Goal: Transaction & Acquisition: Book appointment/travel/reservation

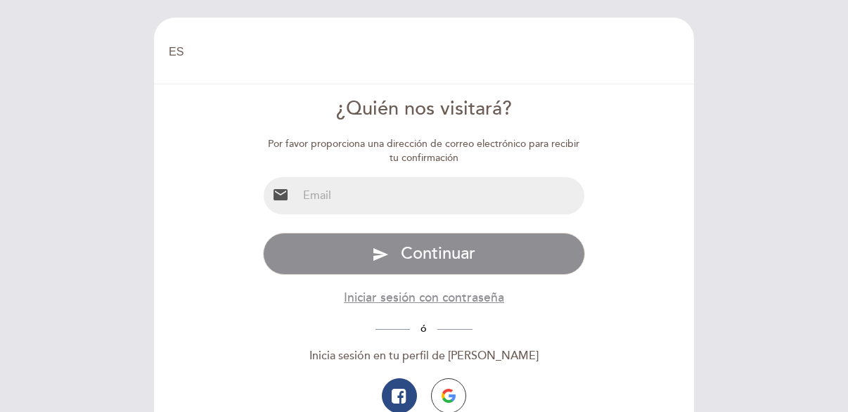
select select "es"
click at [357, 199] on input "email" at bounding box center [441, 195] width 288 height 37
type input "[EMAIL_ADDRESS][DOMAIN_NAME]"
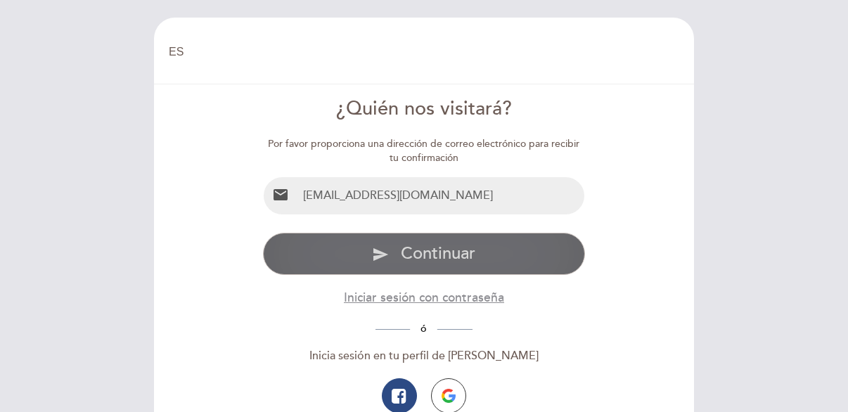
click at [415, 247] on span "Continuar" at bounding box center [438, 253] width 75 height 20
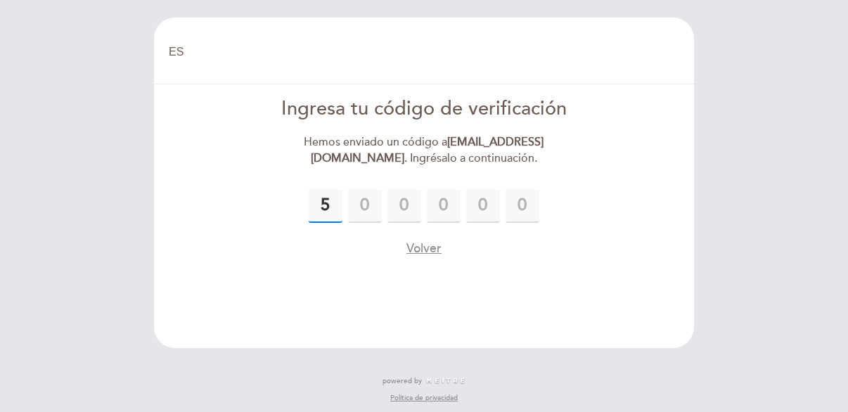
type input "5"
type input "4"
type input "0"
type input "5"
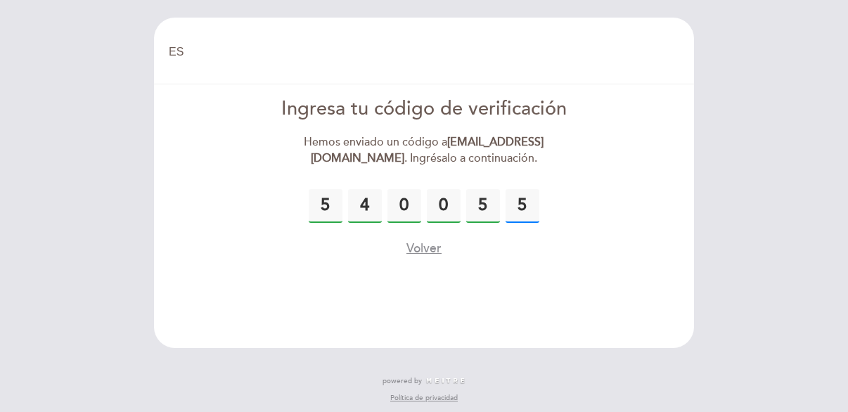
type input "5"
